Goal: Find specific page/section: Find specific page/section

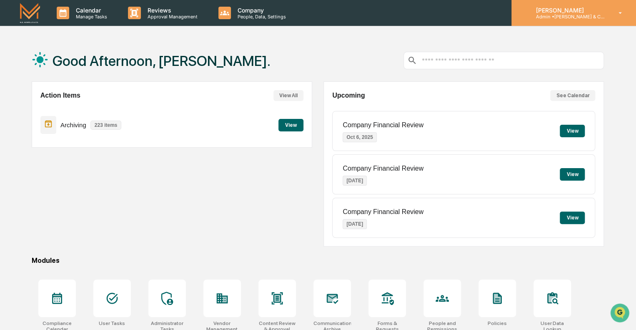
click at [562, 10] on p "[PERSON_NAME]" at bounding box center [568, 10] width 78 height 7
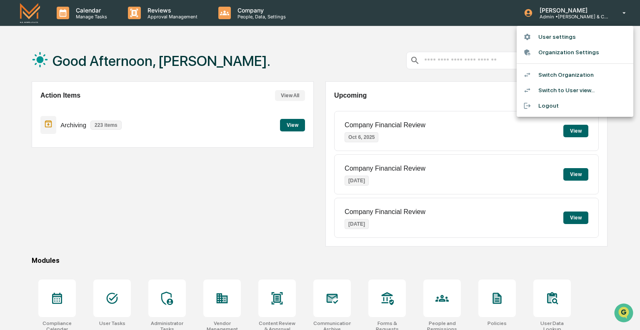
click at [85, 17] on div at bounding box center [320, 165] width 640 height 330
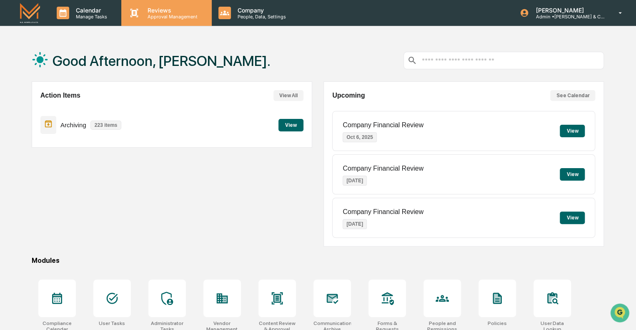
click at [153, 13] on p "Reviews" at bounding box center [171, 10] width 61 height 7
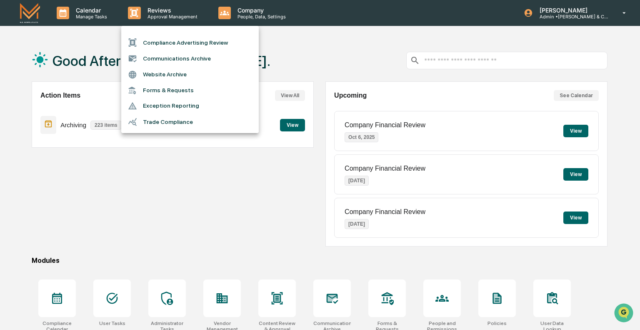
click at [252, 19] on div at bounding box center [320, 165] width 640 height 330
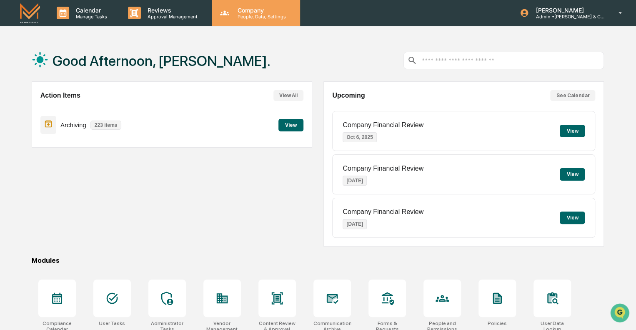
click at [251, 16] on p "People, Data, Settings" at bounding box center [260, 17] width 59 height 6
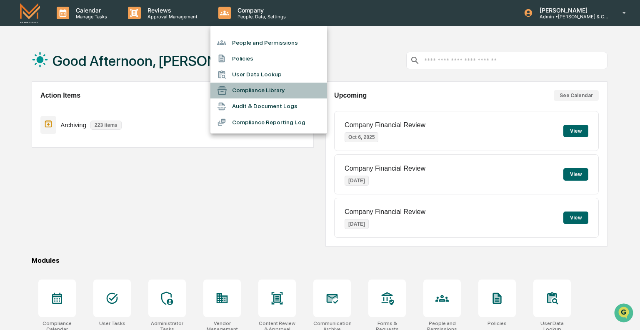
click at [253, 93] on li "Compliance Library" at bounding box center [268, 91] width 117 height 16
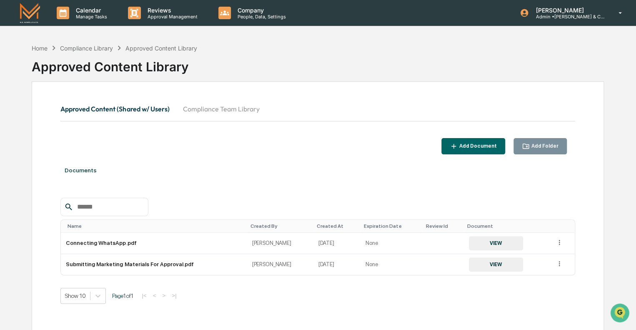
click at [213, 107] on button "Compliance Team Library" at bounding box center [221, 109] width 90 height 20
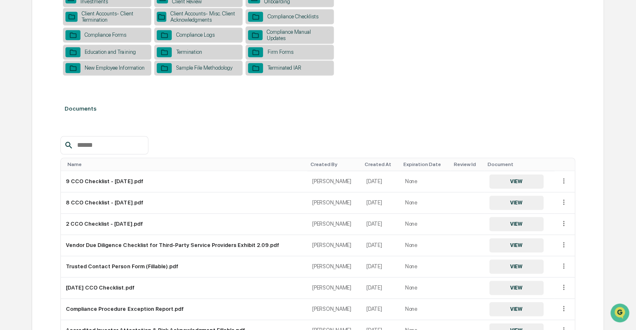
scroll to position [248, 0]
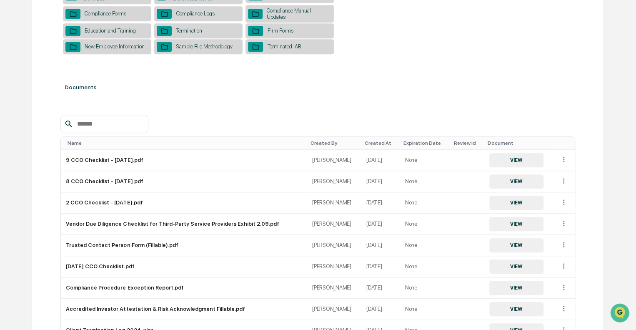
click at [128, 128] on input "text" at bounding box center [109, 123] width 71 height 11
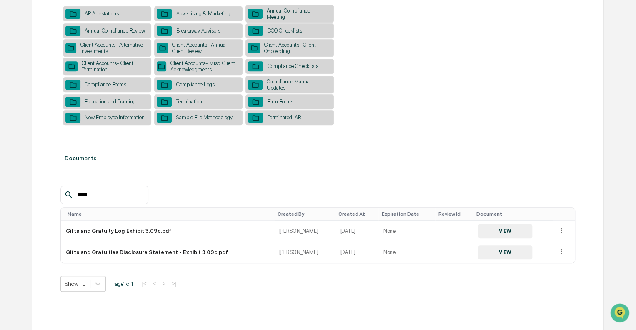
scroll to position [180, 0]
type input "****"
click at [503, 230] on button "VIEW" at bounding box center [505, 231] width 54 height 14
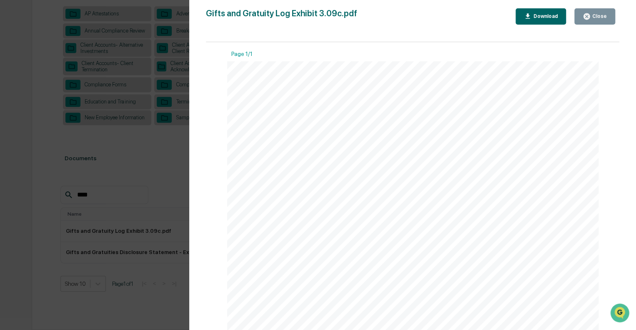
click at [594, 12] on button "Close" at bounding box center [594, 16] width 41 height 16
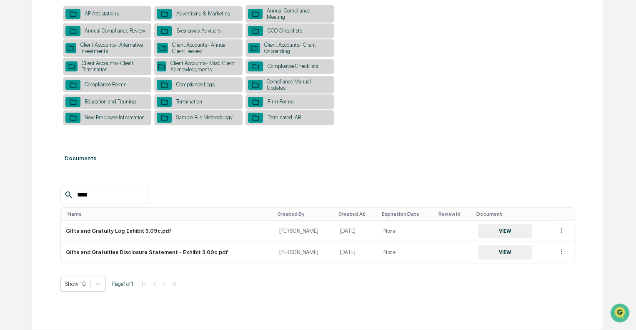
drag, startPoint x: 99, startPoint y: 193, endPoint x: 40, endPoint y: 194, distance: 59.6
click at [40, 194] on div "Approved Content (Shared w/ Users) Compliance Team Library Add Document Add Fol…" at bounding box center [318, 116] width 572 height 425
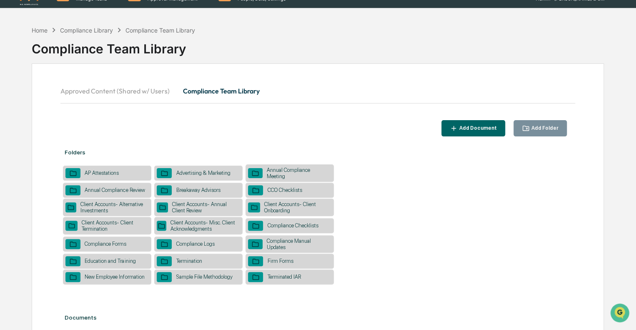
scroll to position [17, 0]
